Goal: Information Seeking & Learning: Learn about a topic

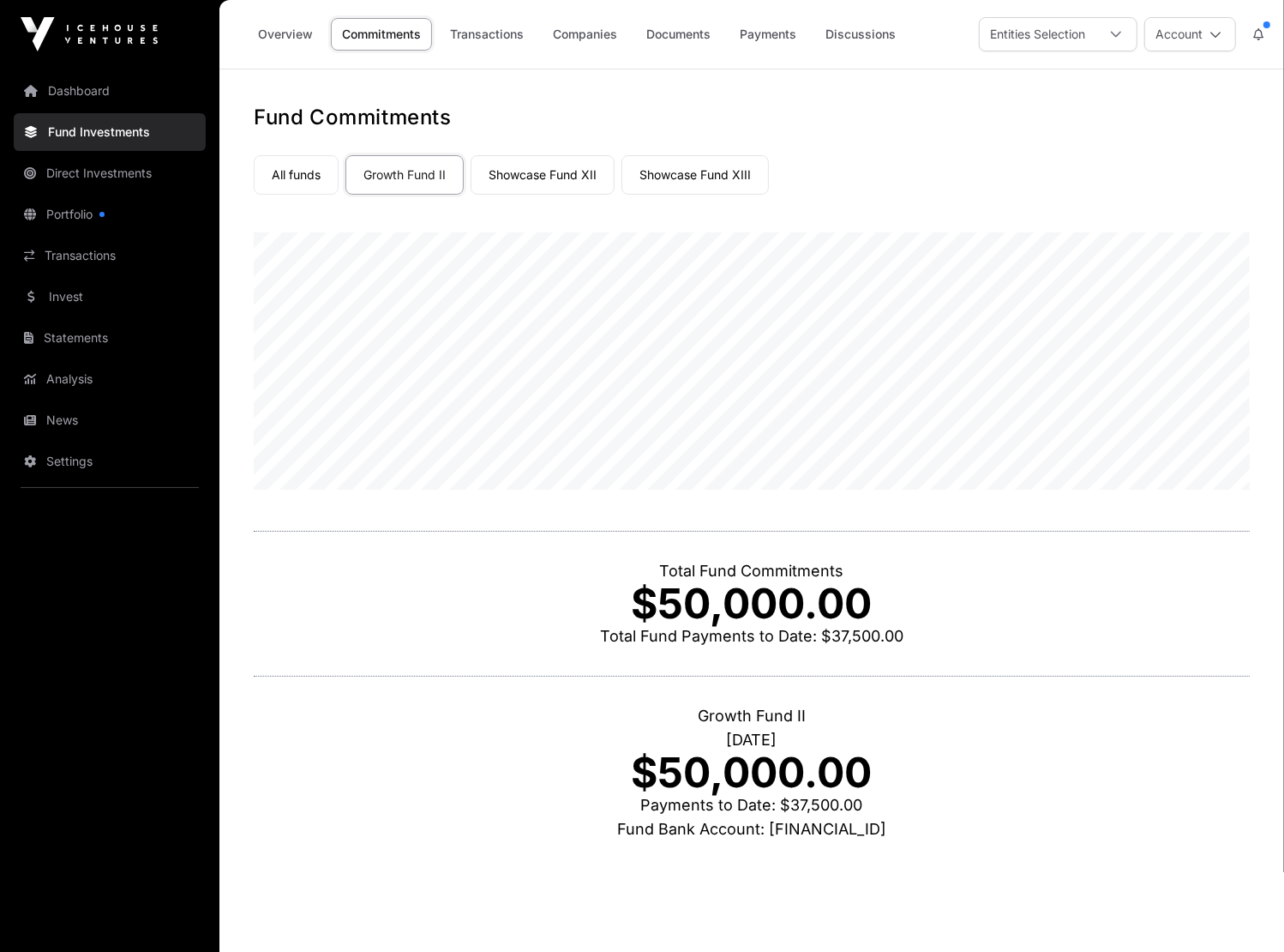
click at [295, 29] on link "Overview" at bounding box center [285, 33] width 77 height 32
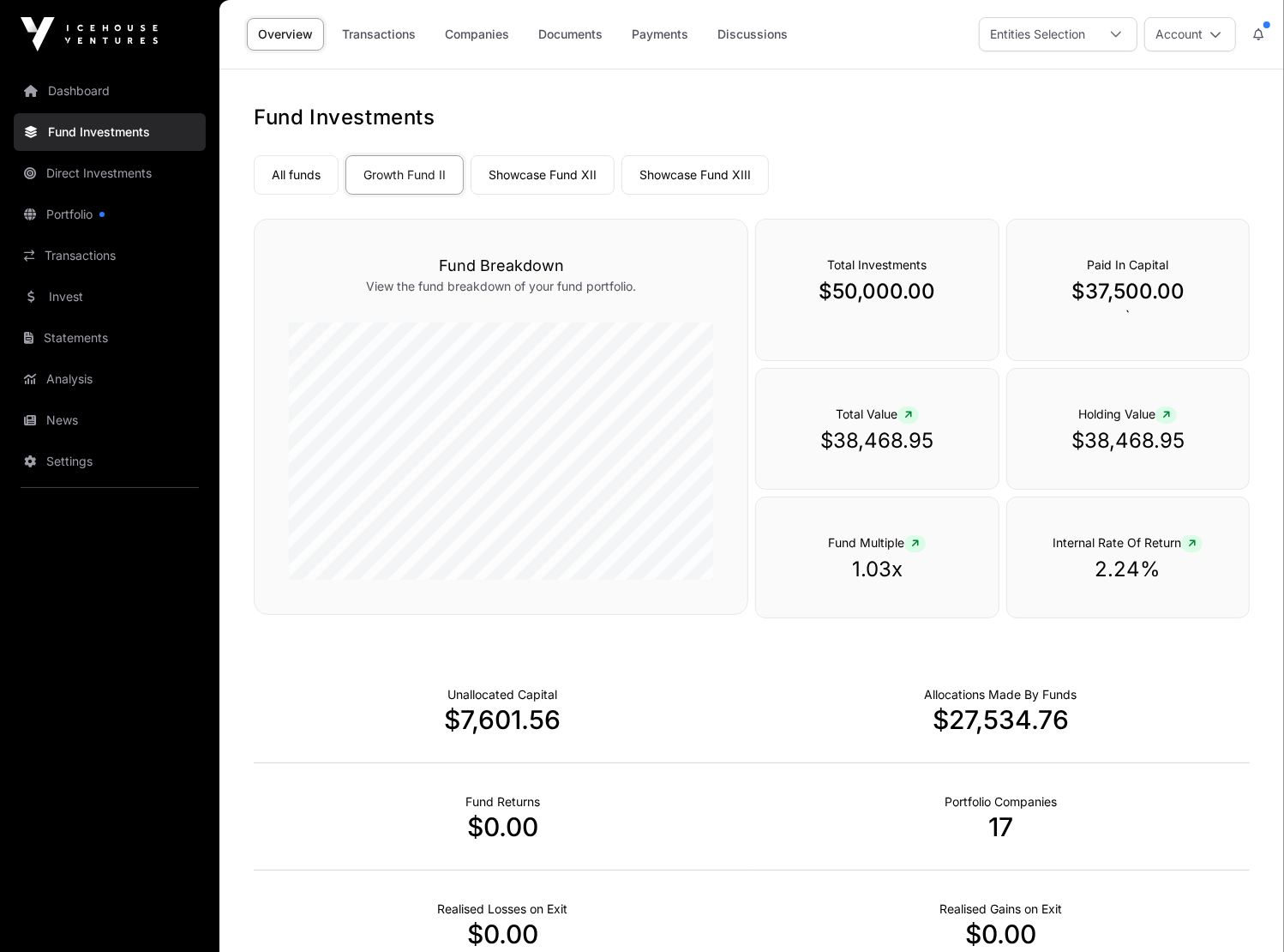
click at [302, 181] on link "All funds" at bounding box center [296, 175] width 85 height 40
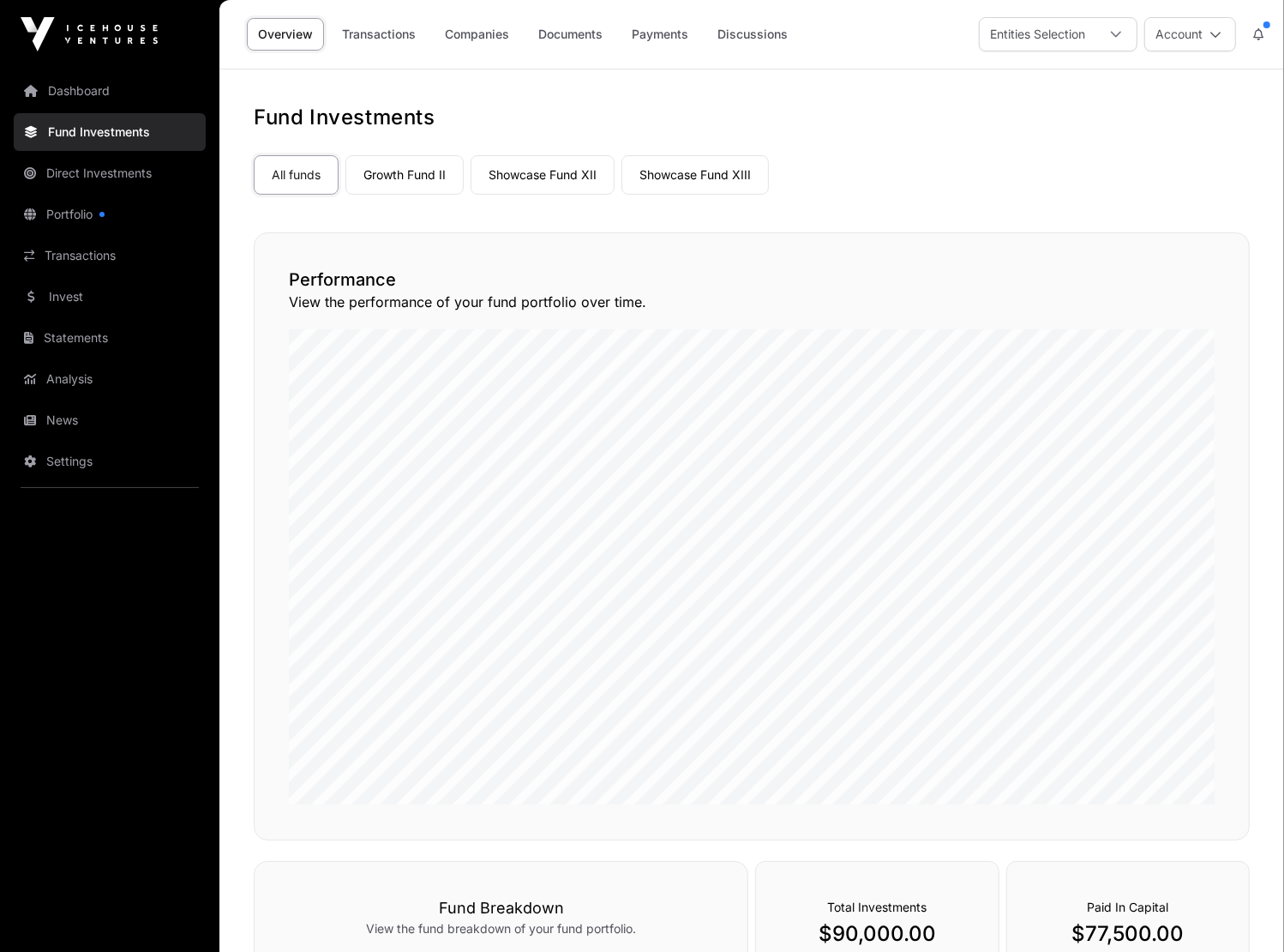
click at [544, 180] on link "Showcase Fund XII" at bounding box center [543, 175] width 144 height 40
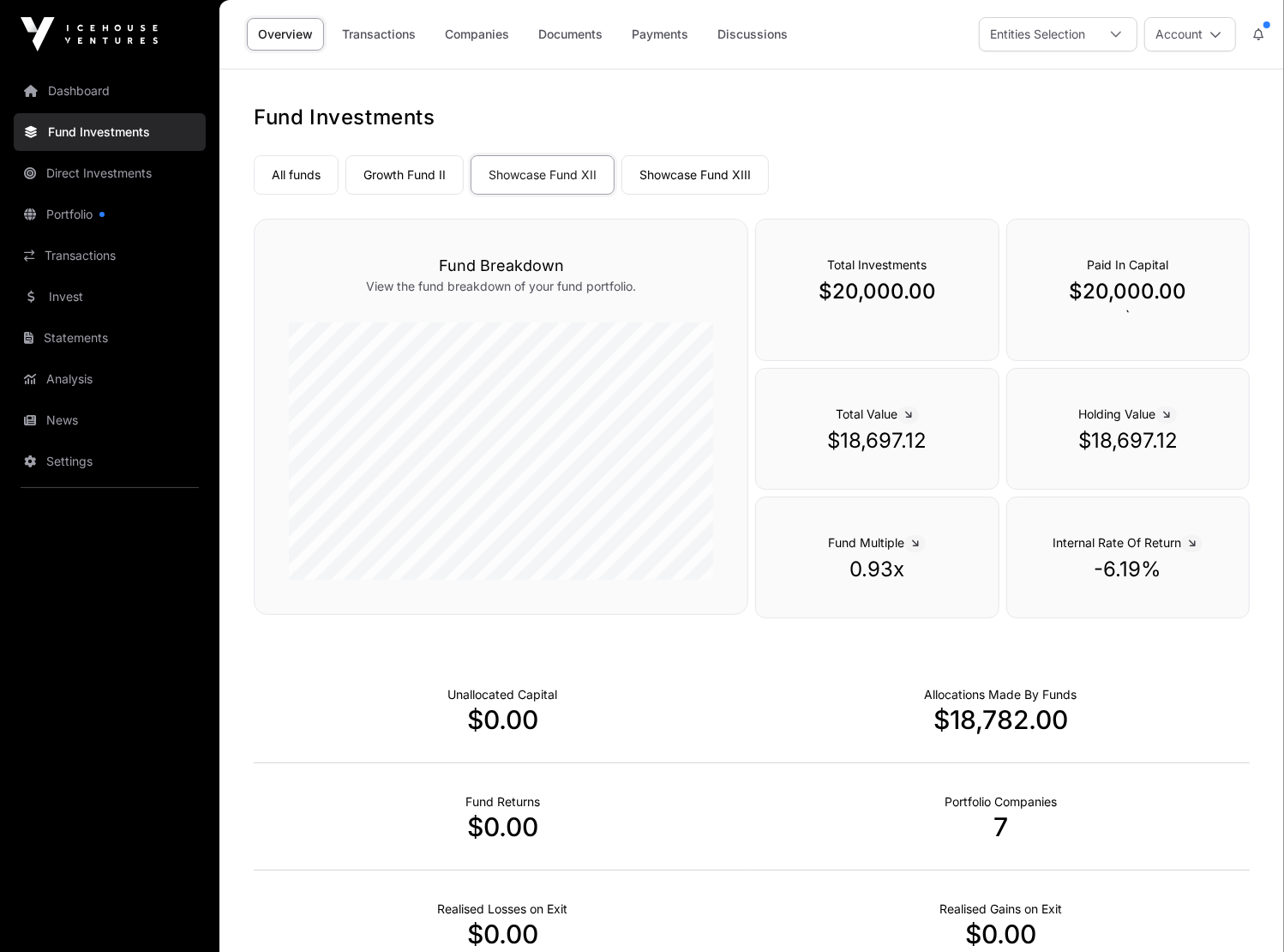
click at [630, 169] on link "Showcase Fund XIII" at bounding box center [695, 175] width 147 height 40
click at [409, 192] on link "Growth Fund II" at bounding box center [404, 175] width 118 height 40
click at [488, 35] on link "Companies" at bounding box center [477, 33] width 87 height 32
